Goal: Use online tool/utility: Utilize a website feature to perform a specific function

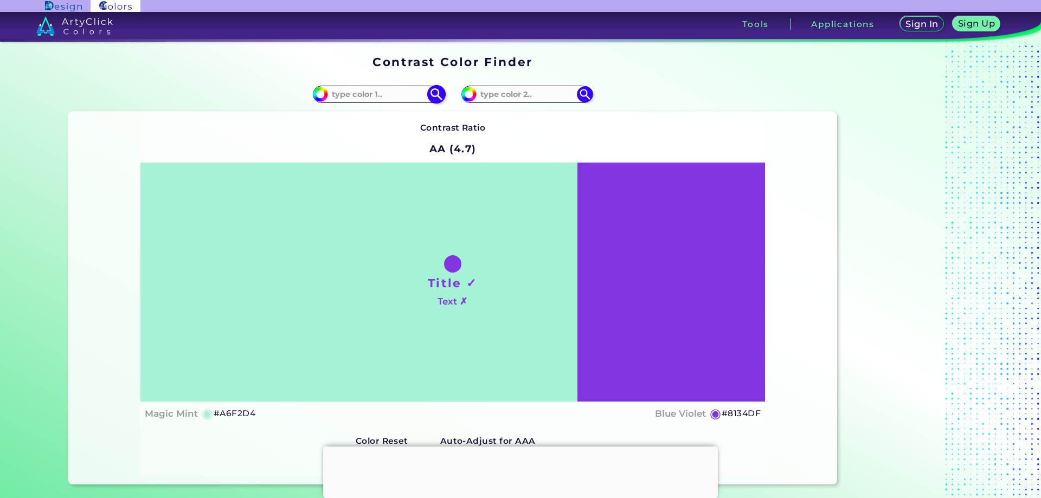
paste input "#475F94"
type input "#475F94"
click at [434, 94] on img at bounding box center [436, 94] width 19 height 19
type input "#475f94"
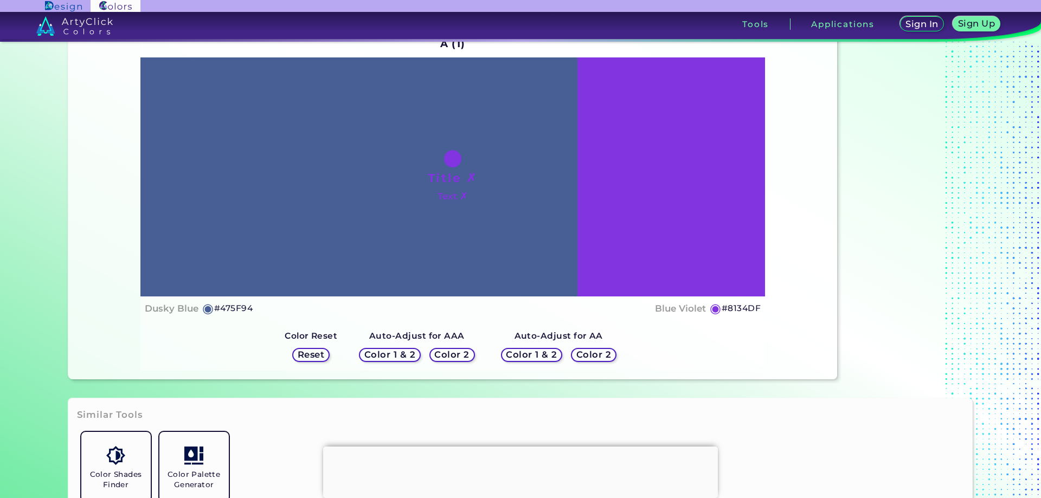
scroll to position [108, 0]
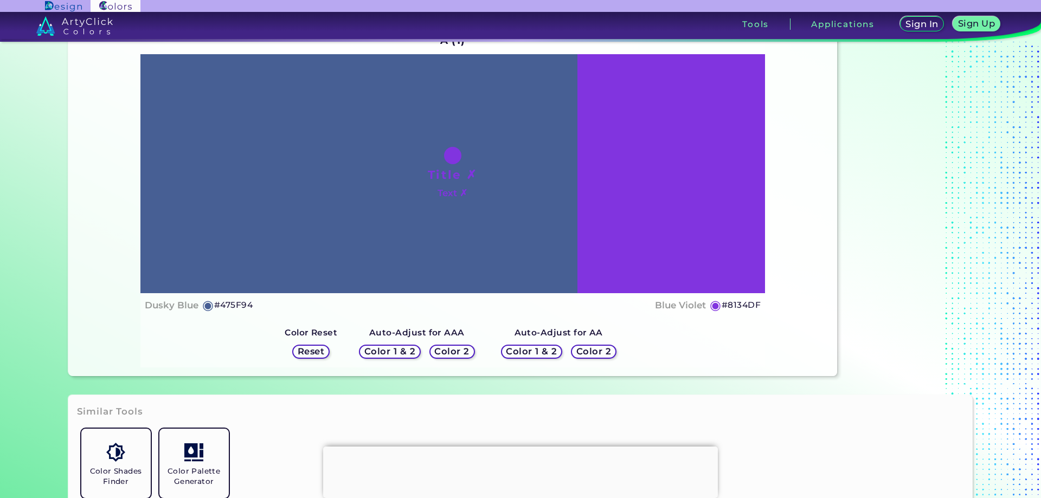
click at [451, 356] on h5 "Color 2" at bounding box center [452, 351] width 36 height 9
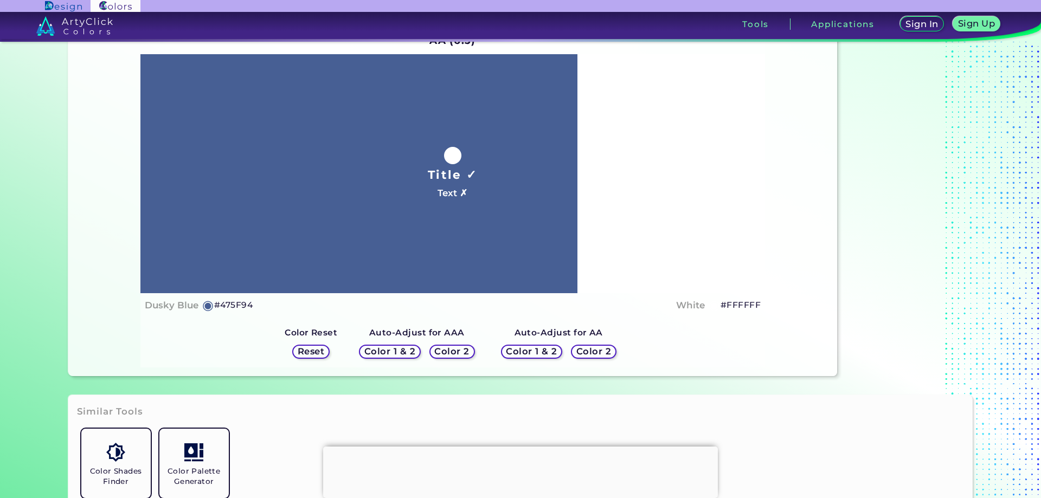
click at [513, 356] on h5 "Color 1 & 2" at bounding box center [531, 351] width 51 height 9
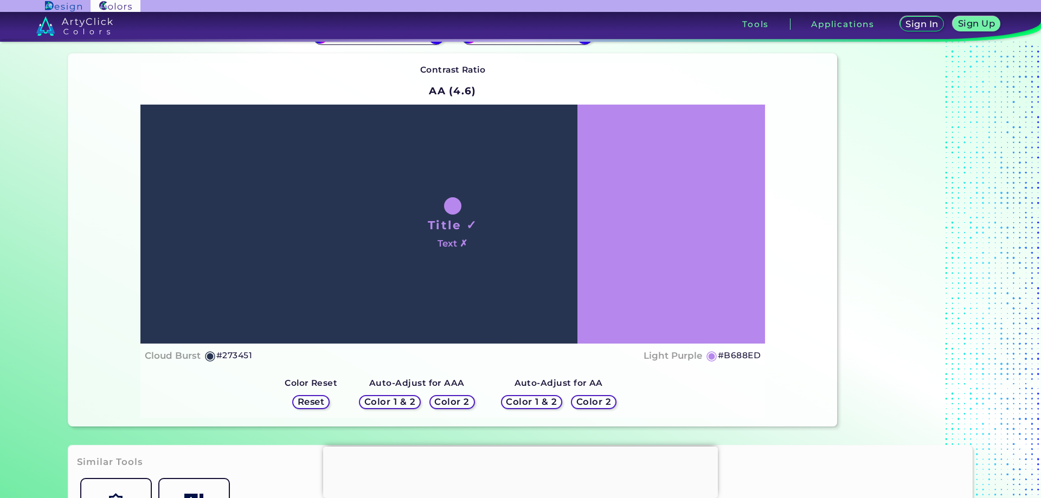
scroll to position [54, 0]
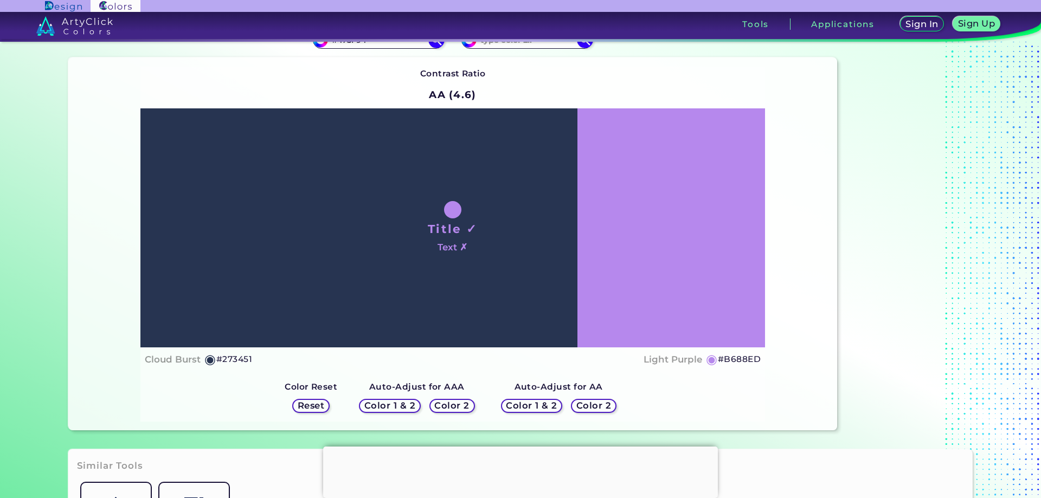
click at [582, 402] on h5 "Color 2" at bounding box center [593, 405] width 35 height 9
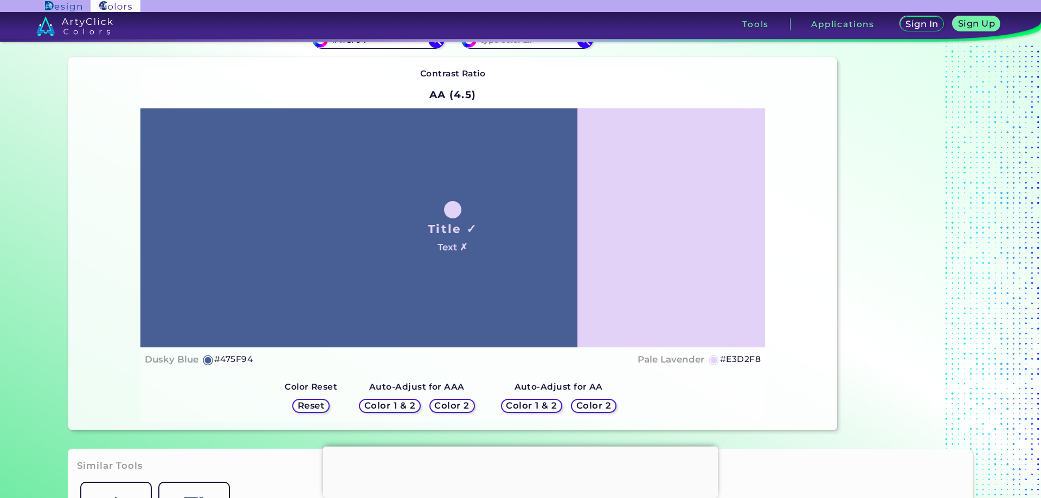
click at [727, 360] on h5 "#E3D2F8" at bounding box center [740, 359] width 41 height 14
click at [397, 404] on h5 "Color 1 & 2" at bounding box center [389, 405] width 51 height 9
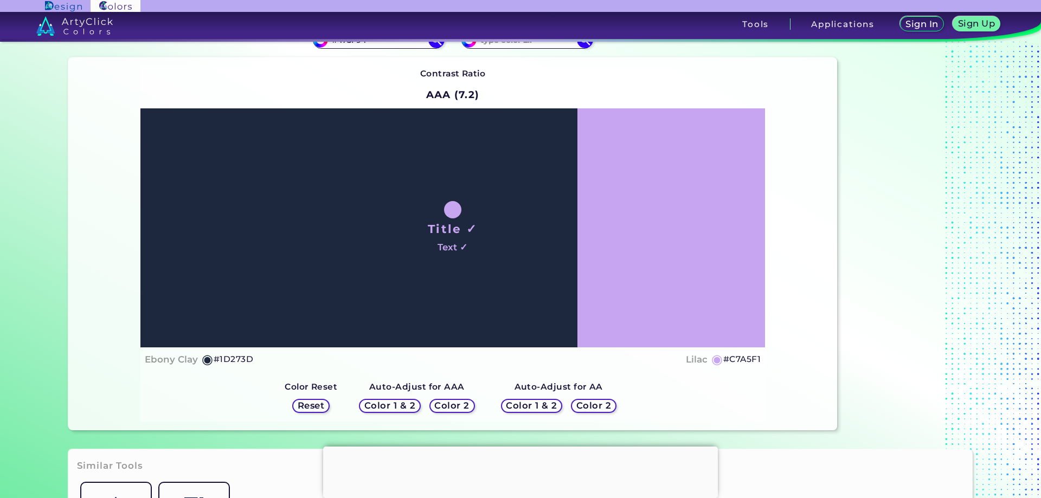
click at [545, 404] on h5 "Color 1 & 2" at bounding box center [531, 405] width 51 height 9
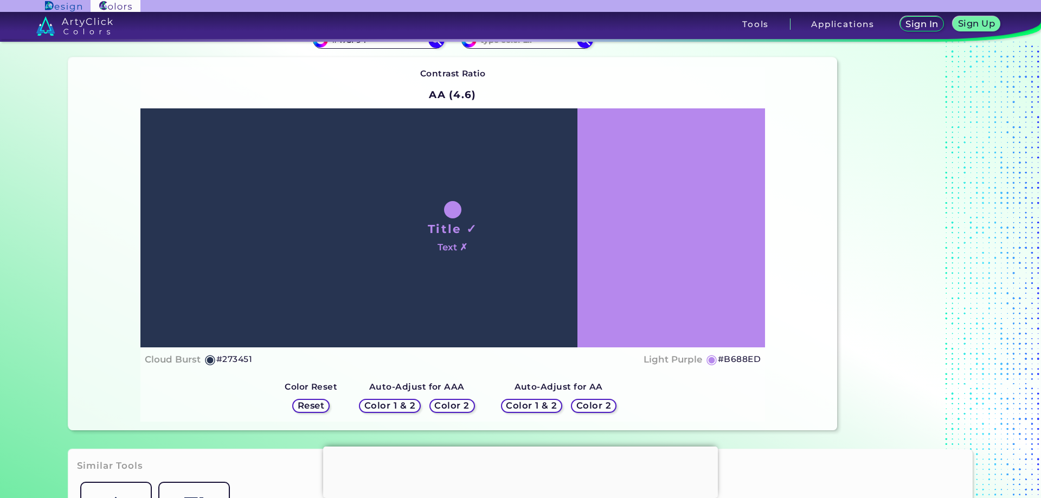
click at [593, 407] on h5 "Color 2" at bounding box center [593, 405] width 35 height 9
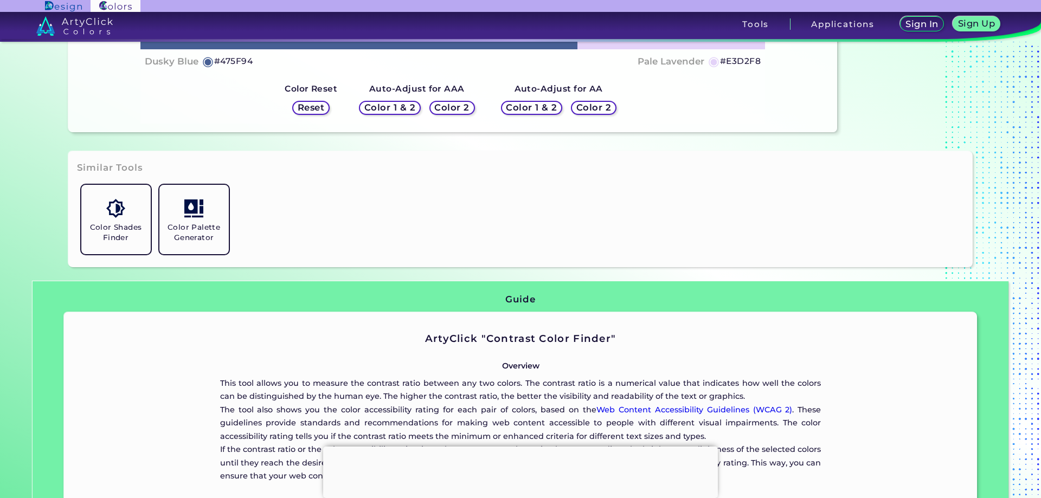
scroll to position [379, 0]
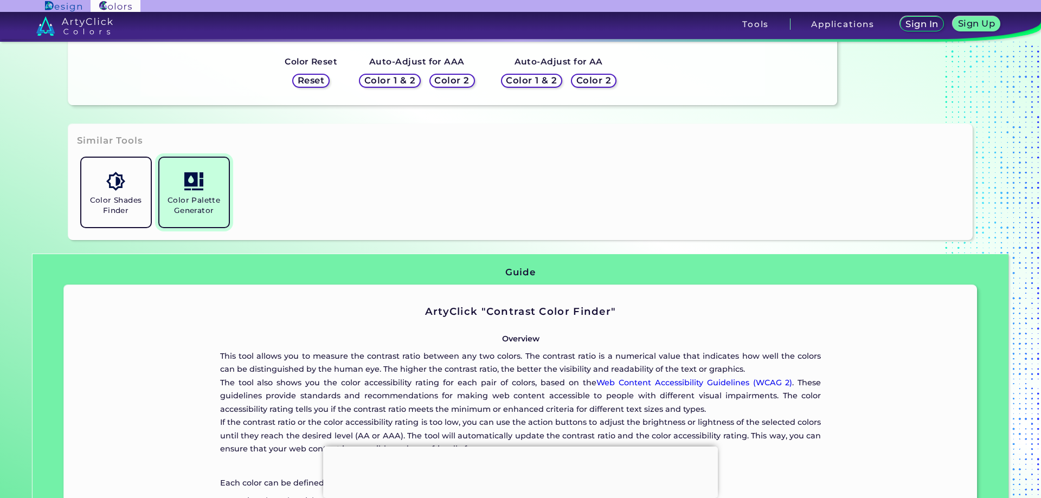
click at [160, 191] on link "Color Palette Generator" at bounding box center [194, 192] width 78 height 78
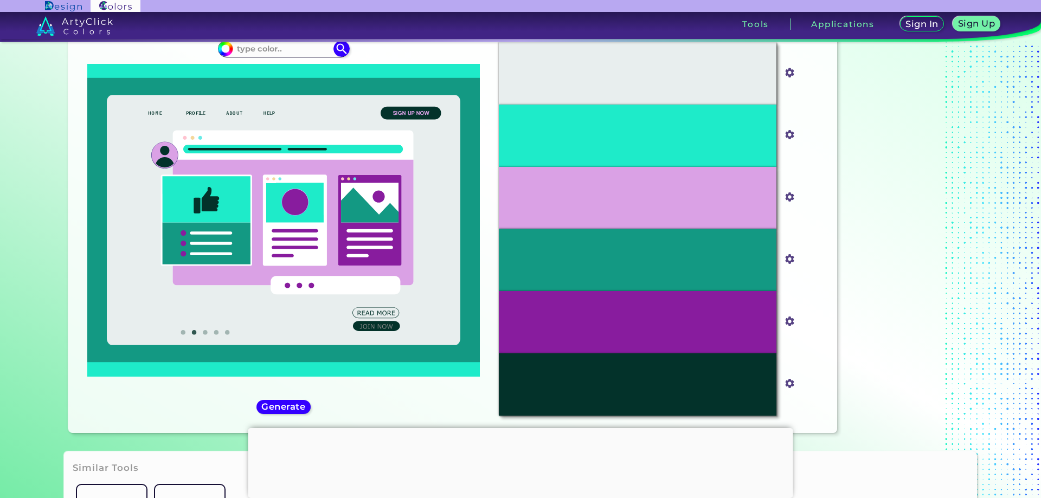
scroll to position [54, 0]
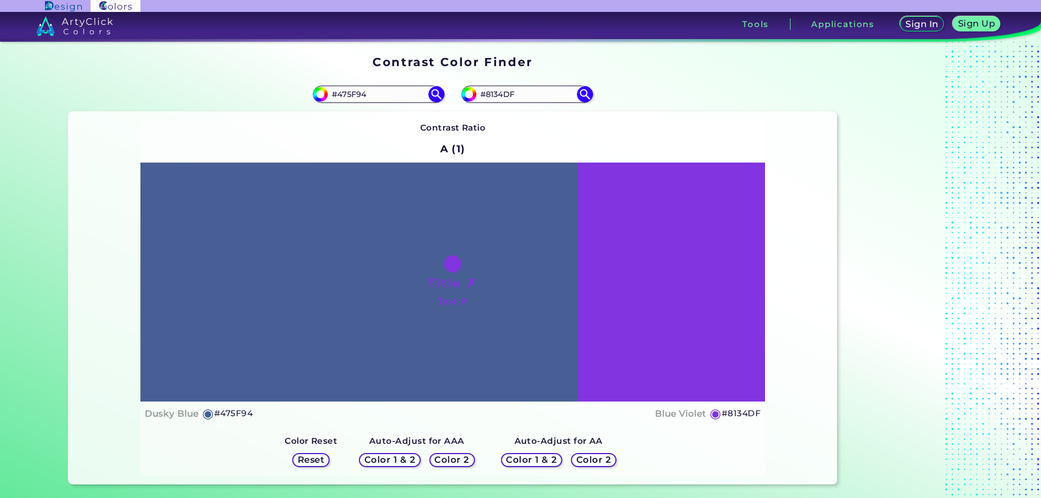
click at [577, 462] on h5 "Color 2" at bounding box center [593, 460] width 32 height 8
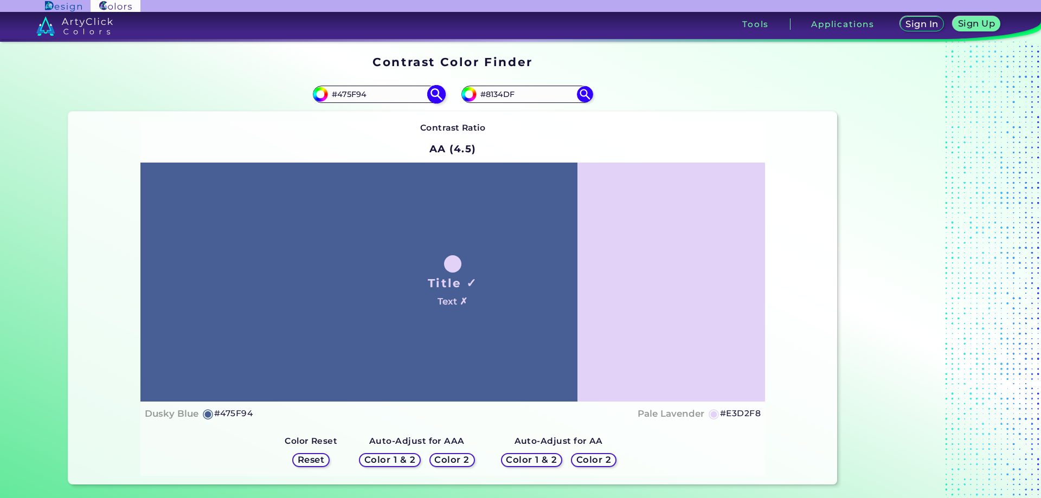
click at [376, 93] on input "#475F94" at bounding box center [378, 94] width 101 height 15
click at [537, 94] on input "#8134DF" at bounding box center [526, 94] width 101 height 15
click at [536, 95] on input "#8134DF" at bounding box center [526, 94] width 101 height 15
click at [535, 96] on input "#8134DF" at bounding box center [526, 94] width 101 height 15
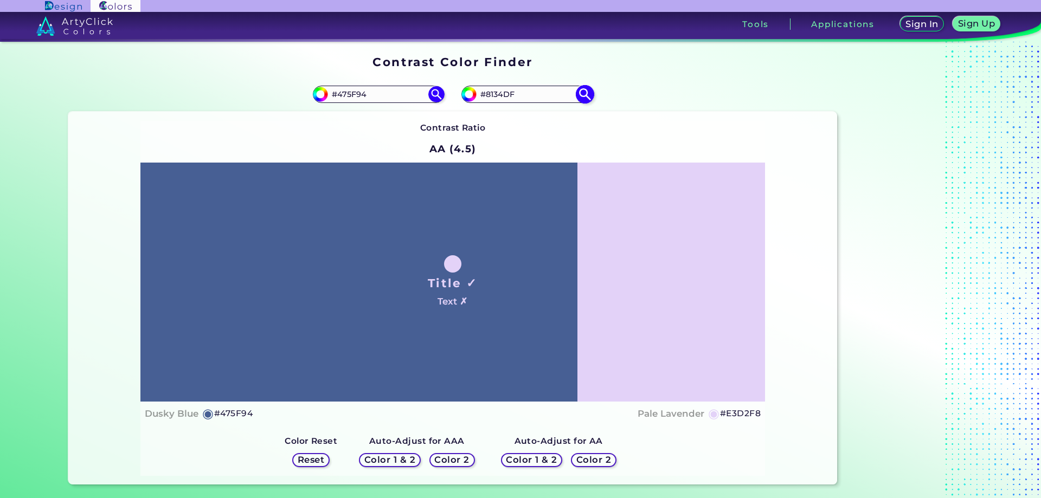
click at [535, 96] on input "#8134DF" at bounding box center [526, 94] width 101 height 15
click at [734, 412] on h5 "#E3D2F8" at bounding box center [740, 413] width 41 height 14
click at [527, 98] on input "#8134DF" at bounding box center [526, 94] width 101 height 15
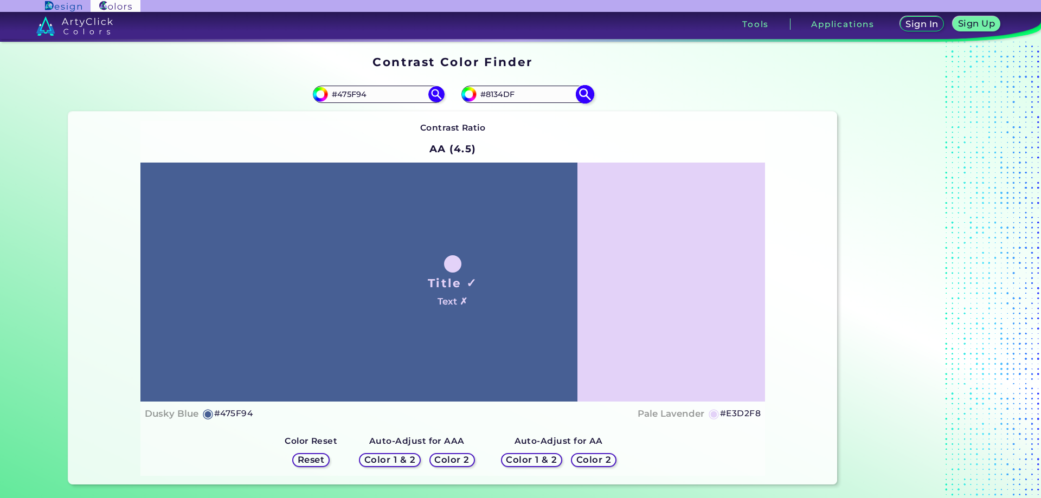
type input "#"
click at [389, 100] on input "#475F94" at bounding box center [378, 94] width 101 height 15
click at [393, 96] on input "#475F94" at bounding box center [378, 94] width 101 height 15
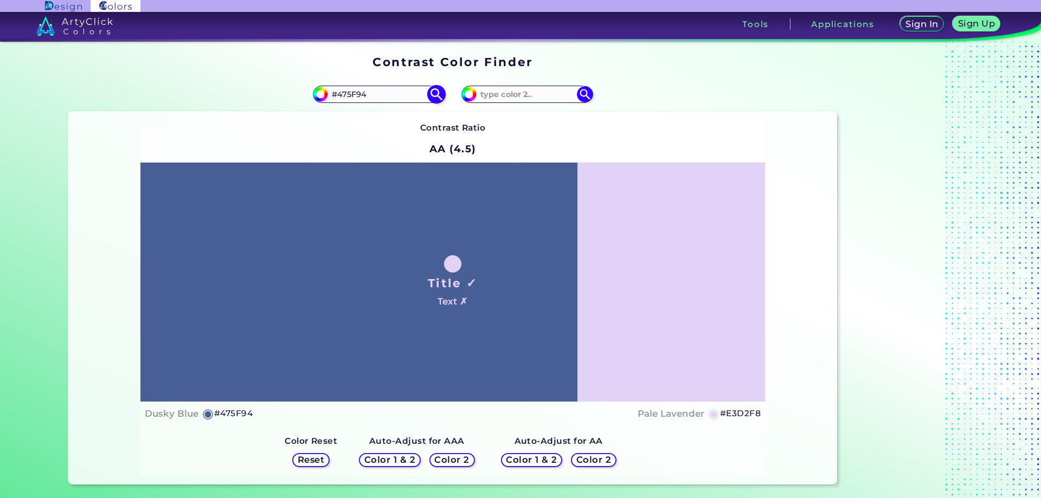
paste input "EFDECD"
type input "#EFDECD"
click at [441, 92] on img at bounding box center [436, 94] width 19 height 19
type input "#efdecd"
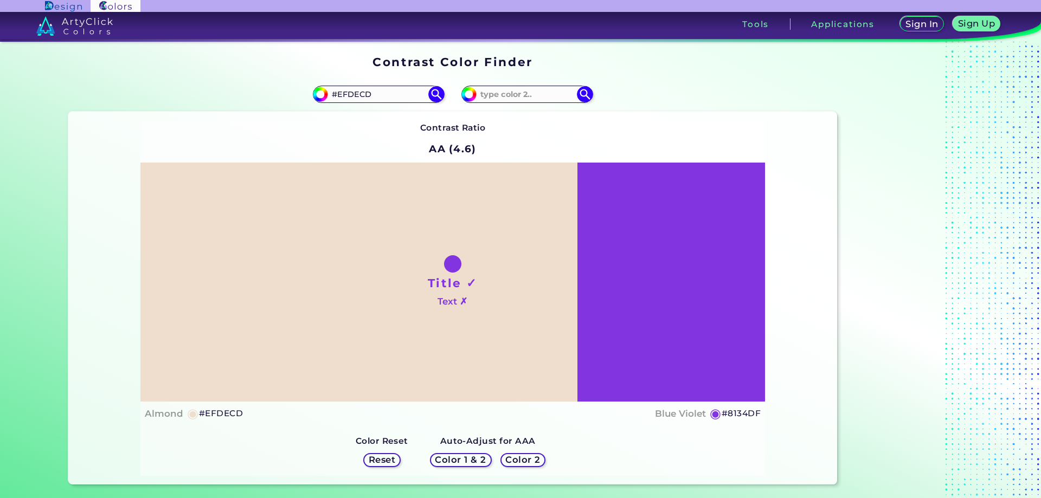
click at [744, 413] on h5 "#8134DF" at bounding box center [740, 413] width 39 height 14
